Goal: Task Accomplishment & Management: Manage account settings

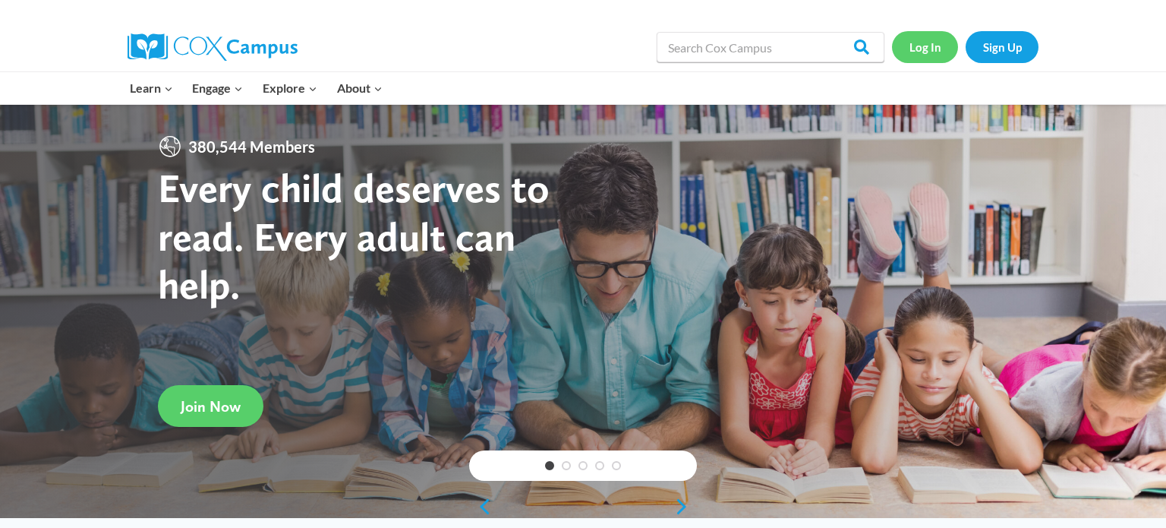
click at [938, 46] on link "Log In" at bounding box center [925, 46] width 66 height 31
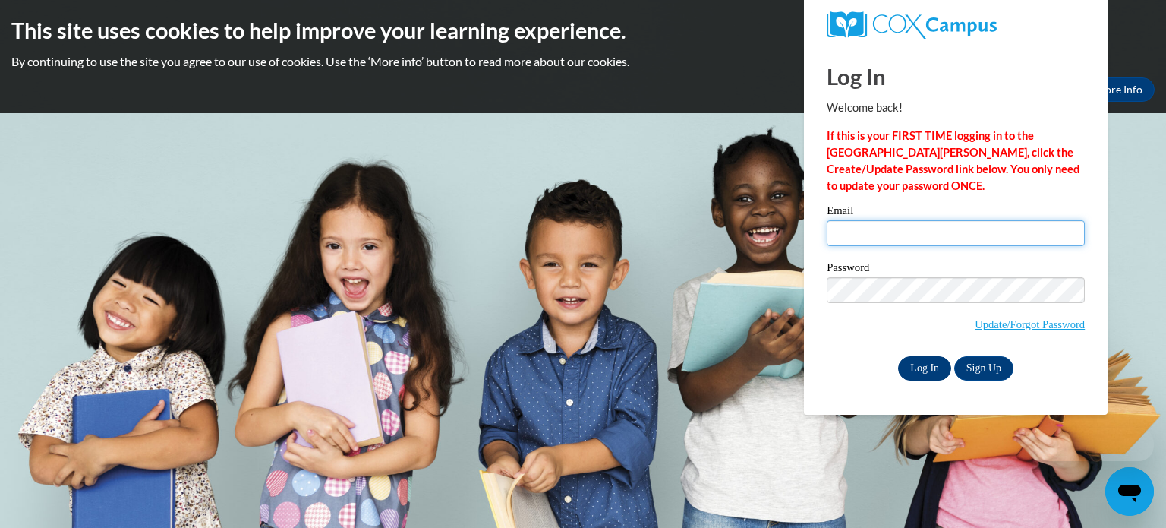
type input "bkastein@waupun.k12.wi.us"
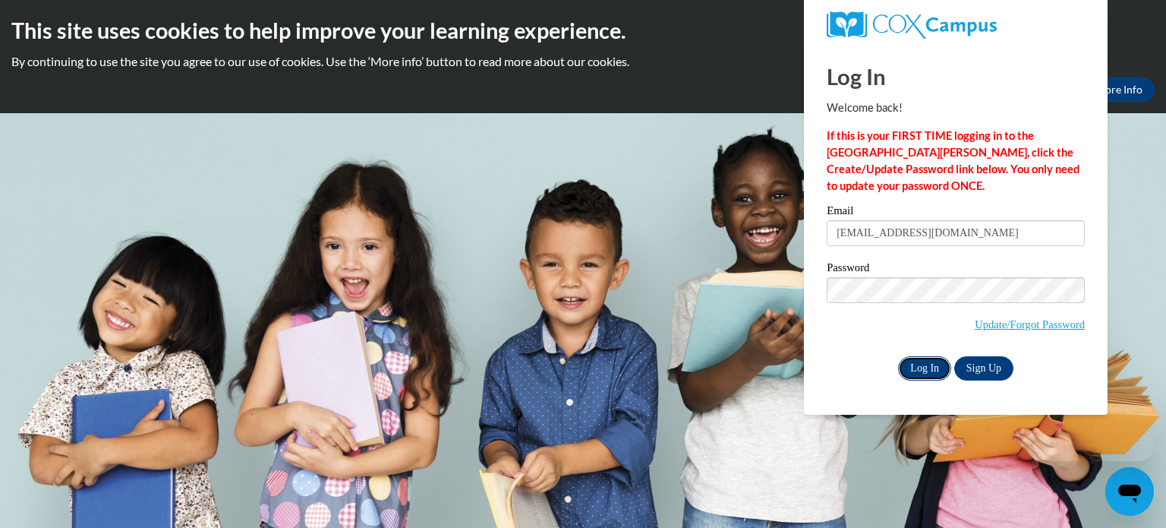
click at [921, 370] on input "Log In" at bounding box center [924, 368] width 53 height 24
click at [925, 368] on input "Log In" at bounding box center [924, 368] width 53 height 24
click at [923, 369] on input "Log In" at bounding box center [924, 368] width 53 height 24
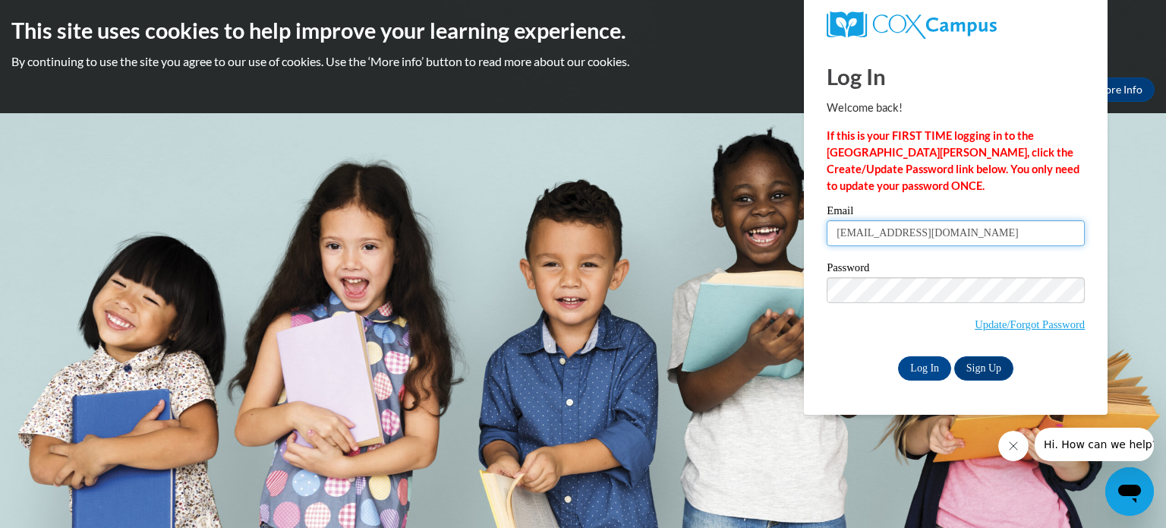
click at [986, 229] on input "bkastein@waupun.k12.wi.us" at bounding box center [956, 233] width 258 height 26
click at [929, 368] on input "Log In" at bounding box center [924, 368] width 53 height 24
click at [921, 362] on input "Log In" at bounding box center [924, 368] width 53 height 24
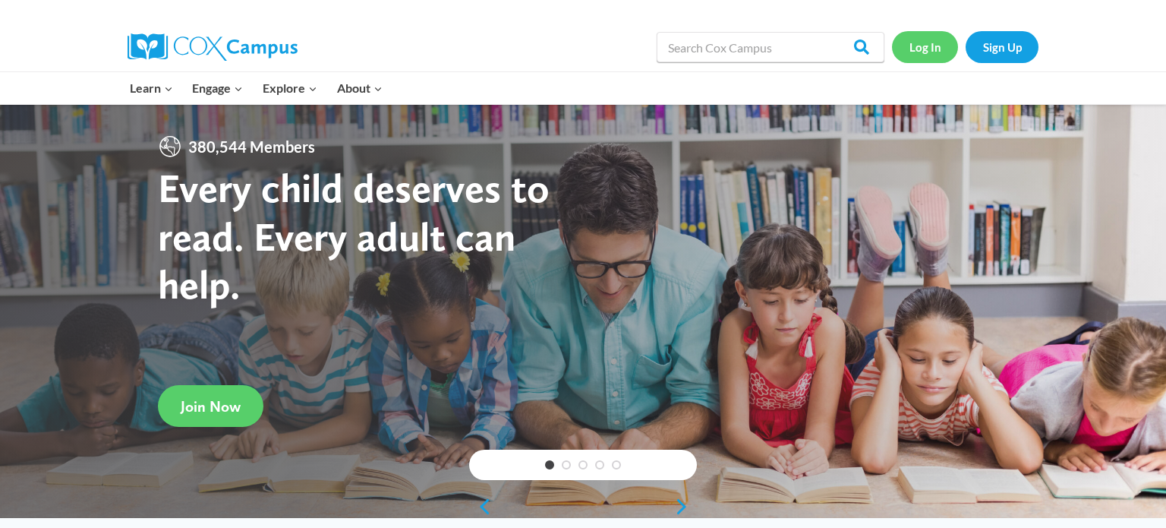
click at [929, 53] on link "Log In" at bounding box center [925, 46] width 66 height 31
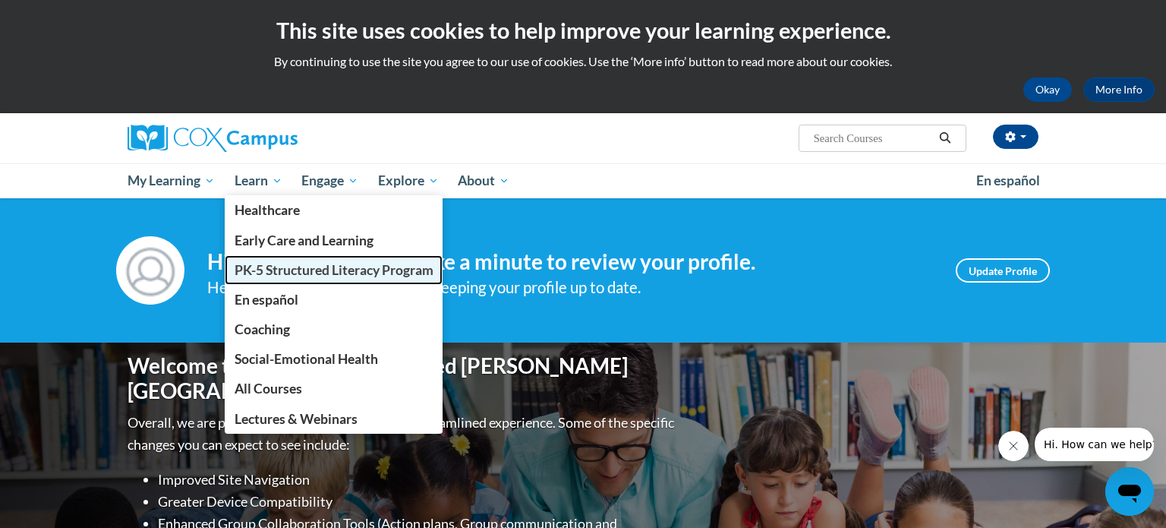
click at [277, 269] on span "PK-5 Structured Literacy Program" at bounding box center [334, 270] width 199 height 16
